Goal: Book appointment/travel/reservation

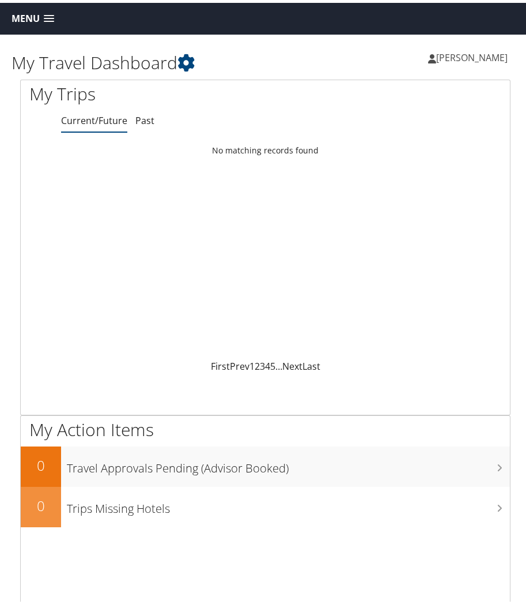
click at [37, 17] on span "Menu" at bounding box center [26, 15] width 28 height 11
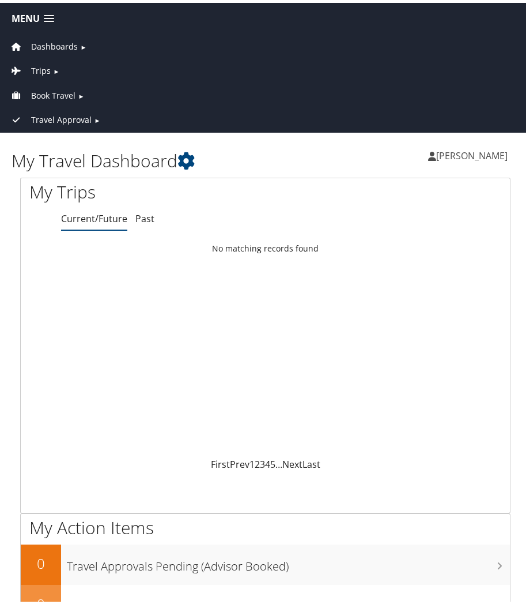
click at [57, 93] on span "Book Travel" at bounding box center [53, 92] width 44 height 13
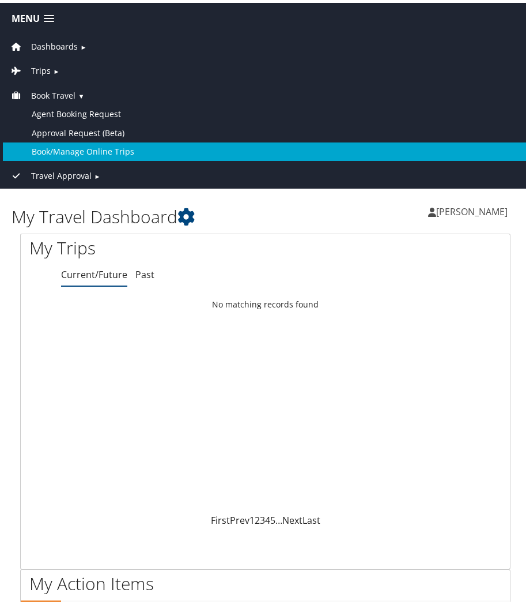
click at [95, 150] on link "Book/Manage Online Trips" at bounding box center [265, 149] width 525 height 18
